Goal: Task Accomplishment & Management: Use online tool/utility

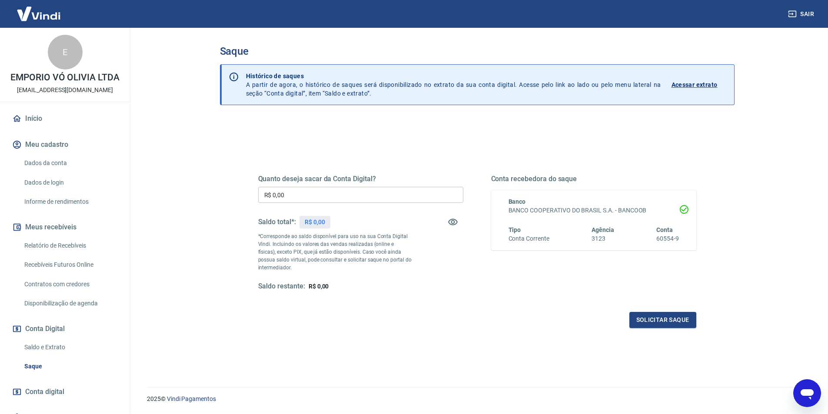
click at [46, 368] on link "Saque" at bounding box center [70, 367] width 99 height 18
click at [352, 309] on div "Quanto deseja sacar da Conta Digital? R$ 0,00 ​ Saldo total*: R$ 0,00 *Correspo…" at bounding box center [477, 241] width 438 height 174
click at [47, 368] on link "Saque" at bounding box center [70, 367] width 99 height 18
click at [340, 337] on div "Quanto deseja sacar da Conta Digital? R$ 0,00 ​ Saldo total*: R$ 0,00 *Correspo…" at bounding box center [477, 238] width 459 height 202
